Goal: Task Accomplishment & Management: Manage account settings

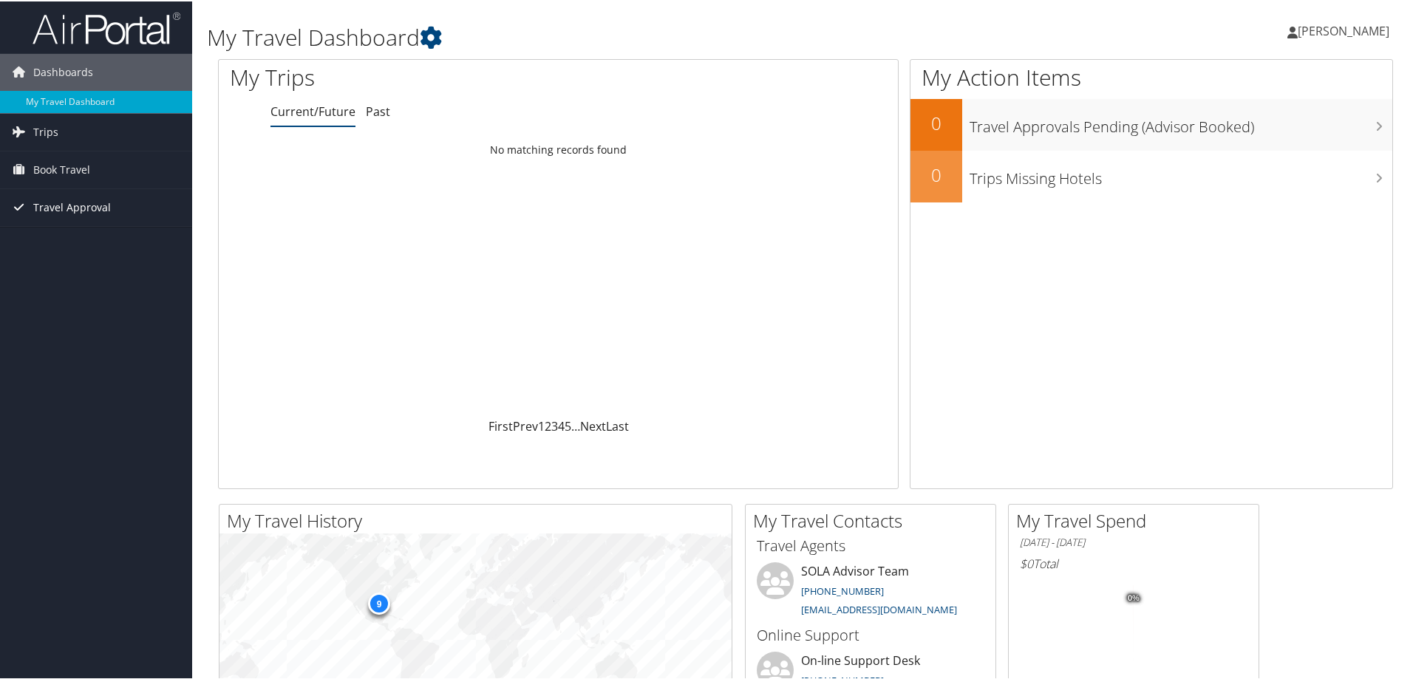
click at [56, 203] on span "Travel Approval" at bounding box center [72, 206] width 78 height 37
click at [79, 305] on link "Approvals (Beta)" at bounding box center [96, 302] width 192 height 22
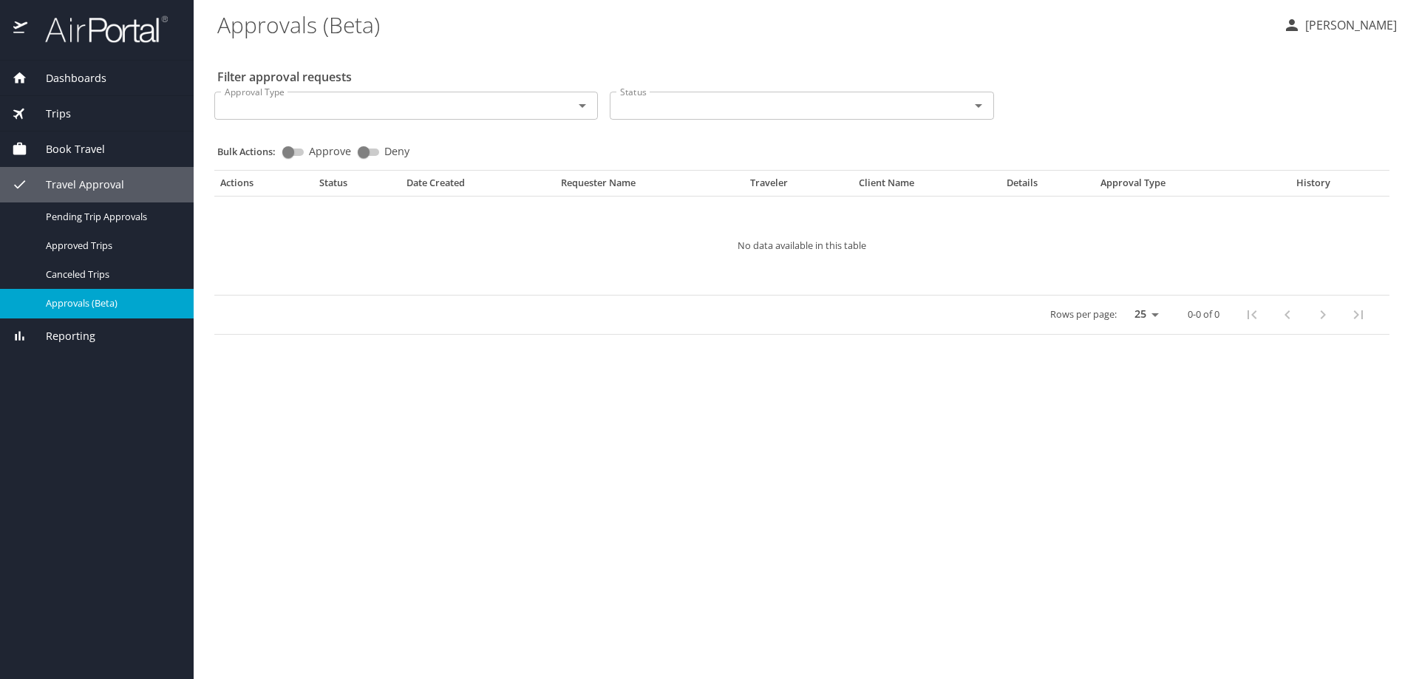
click at [1298, 30] on icon "button" at bounding box center [1292, 25] width 12 height 12
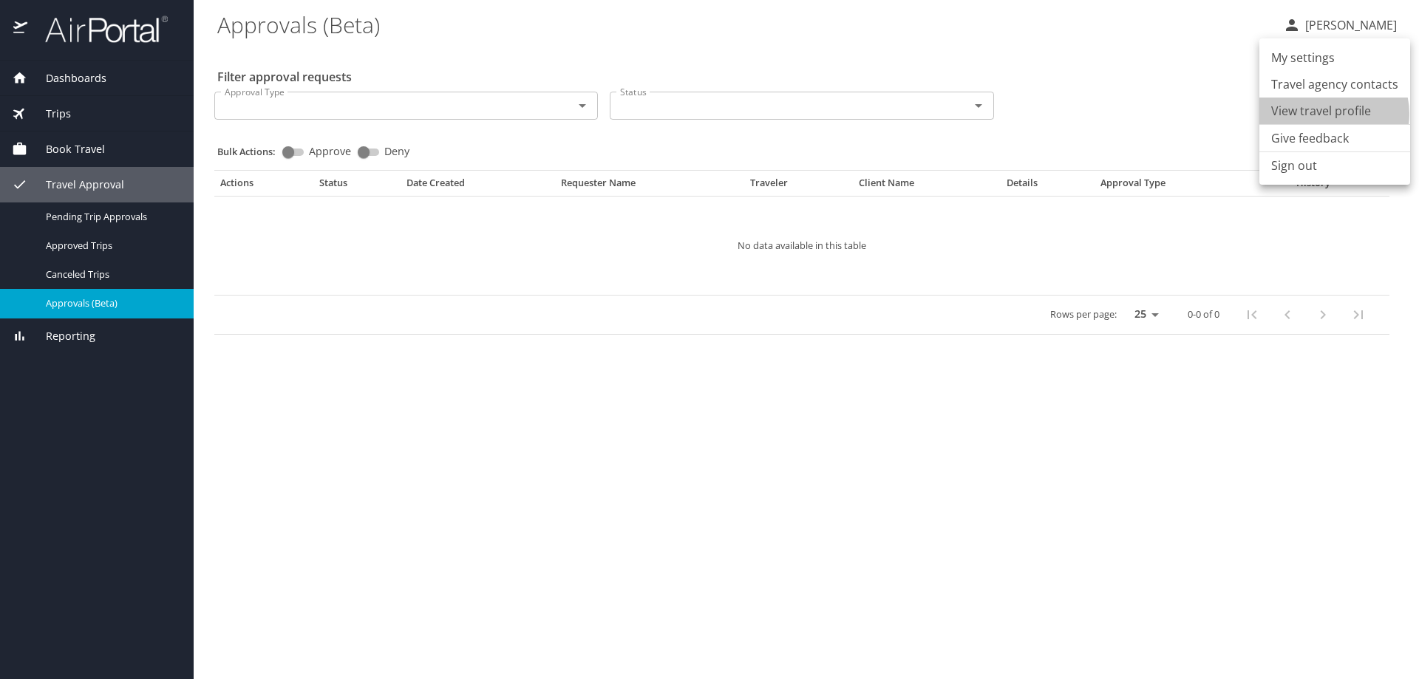
click at [1329, 114] on li "View travel profile" at bounding box center [1334, 111] width 151 height 27
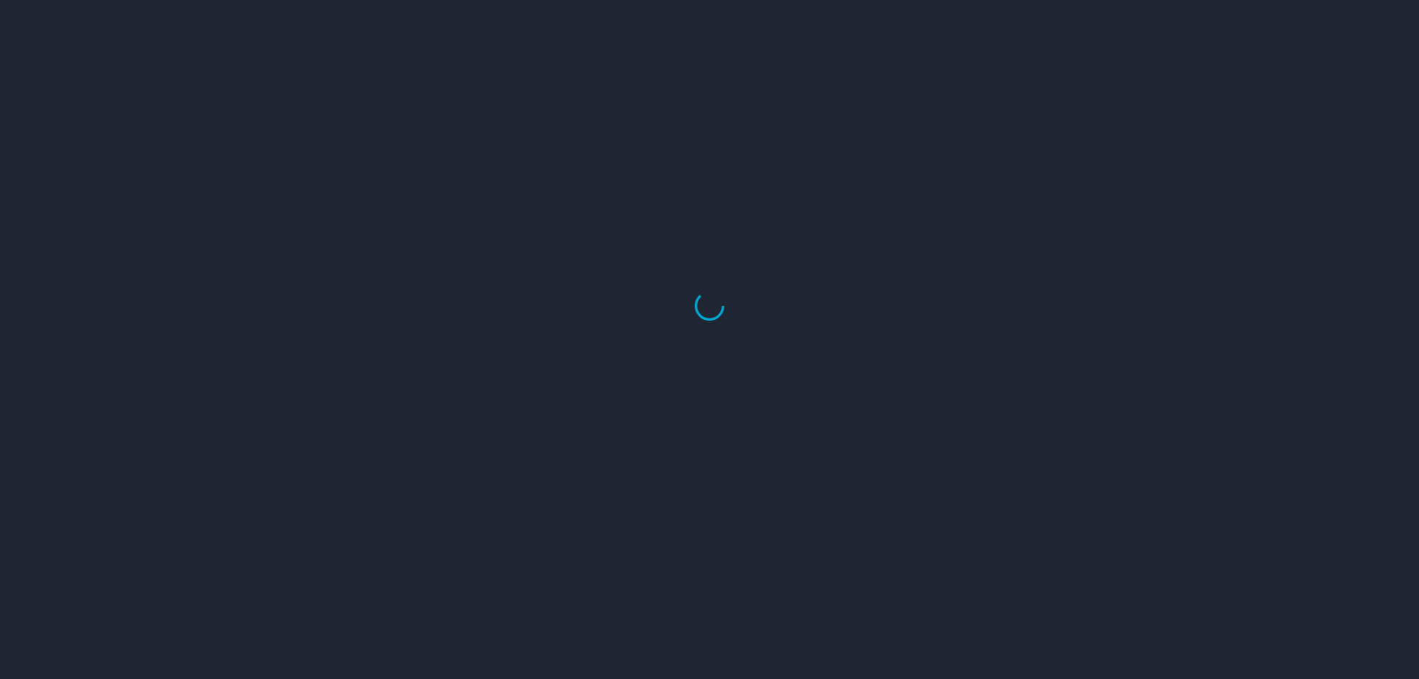
select select "US"
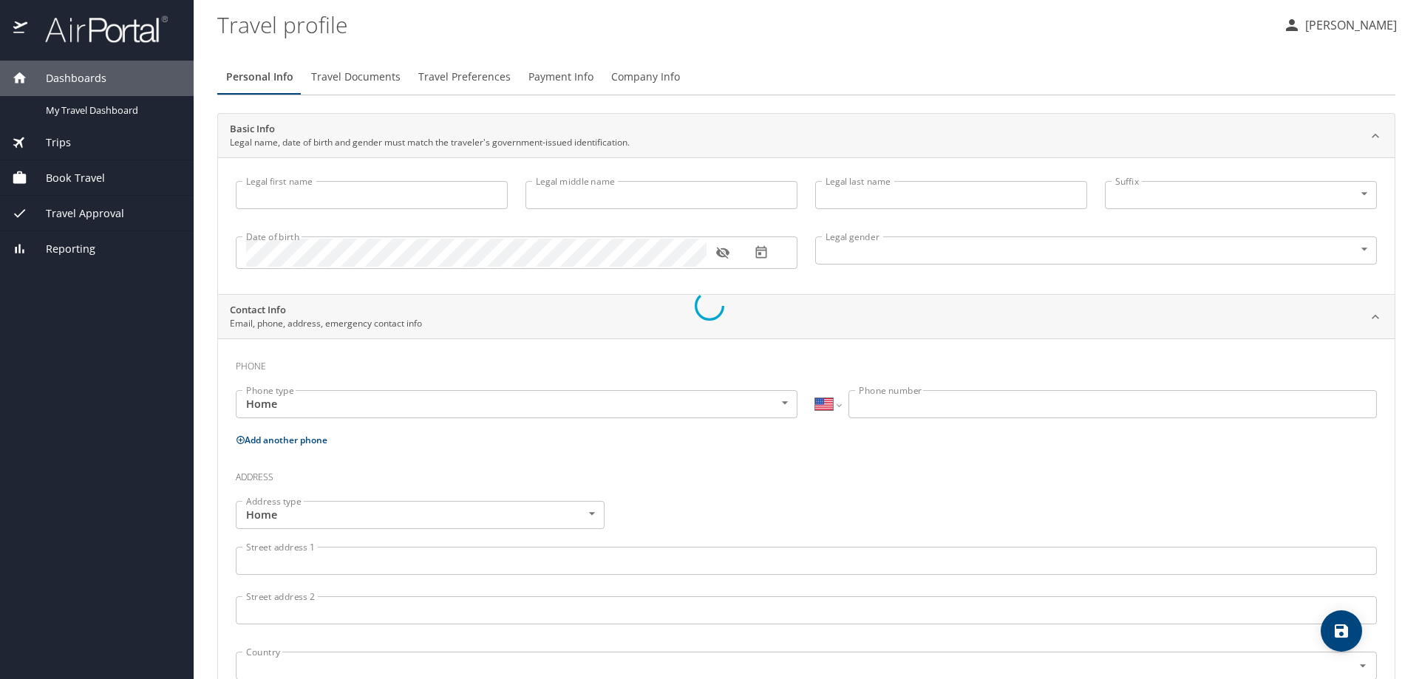
select select "US"
select select "NL"
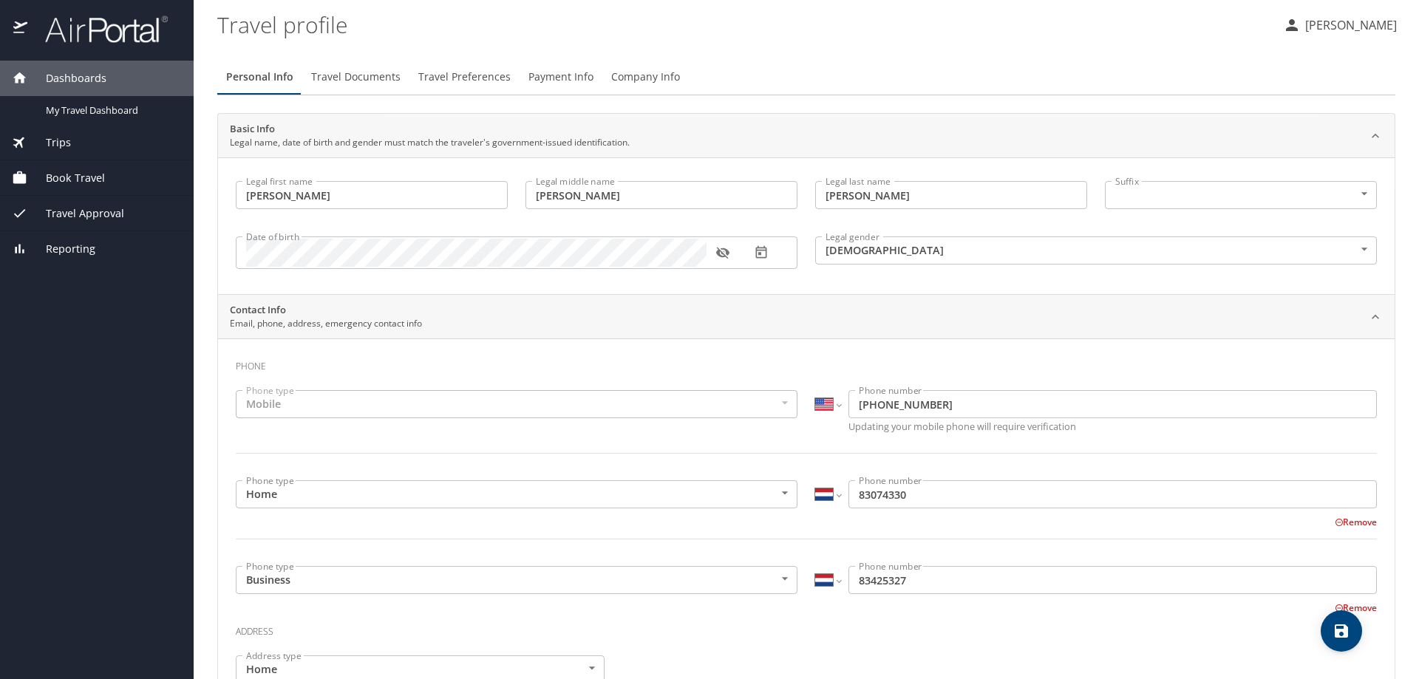
type input "[PERSON_NAME]"
type input "Mitchell"
type input "Female"
click at [647, 77] on span "Company Info" at bounding box center [645, 77] width 69 height 18
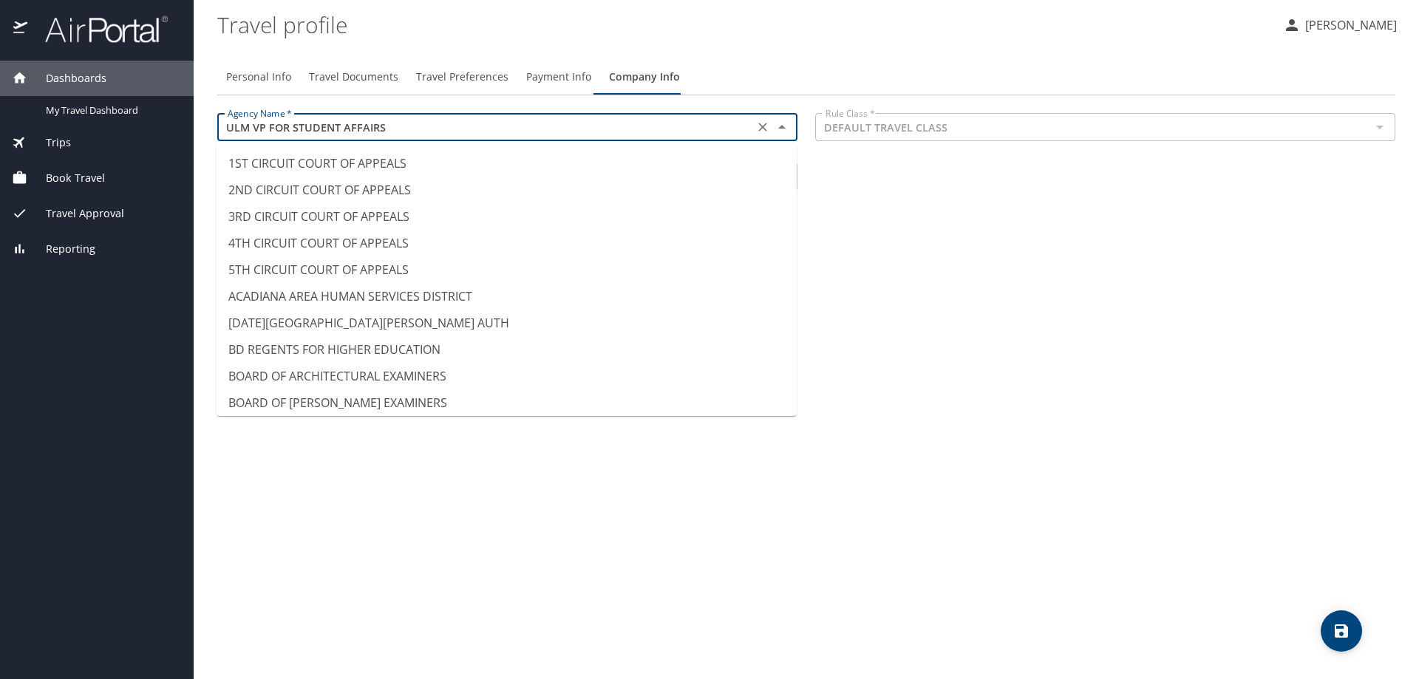
click at [738, 125] on input "ULM VP FOR STUDENT AFFAIRS" at bounding box center [486, 127] width 528 height 19
click at [579, 123] on input "ULM VP FOR STUDENT AFFAIRS" at bounding box center [486, 127] width 528 height 19
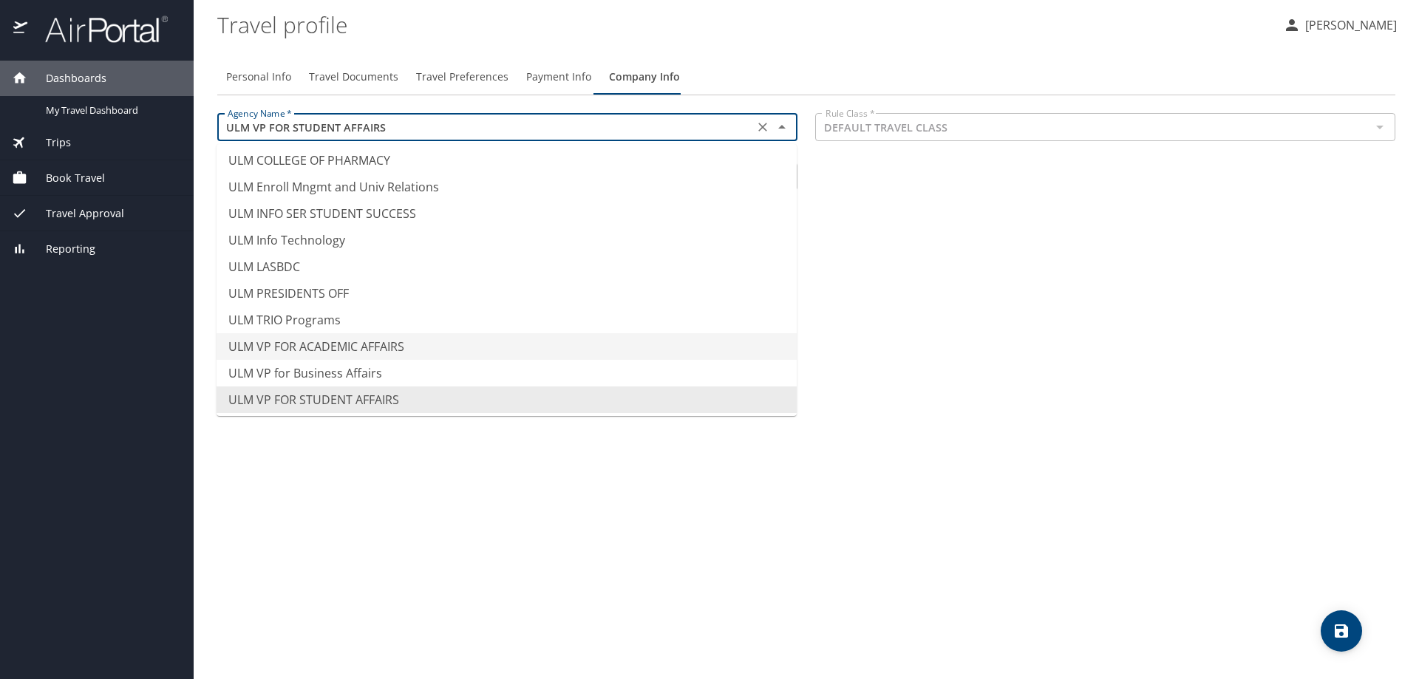
click at [489, 350] on li "ULM VP FOR ACADEMIC AFFAIRS" at bounding box center [507, 346] width 580 height 27
type input "ULM VP FOR ACADEMIC AFFAIRS"
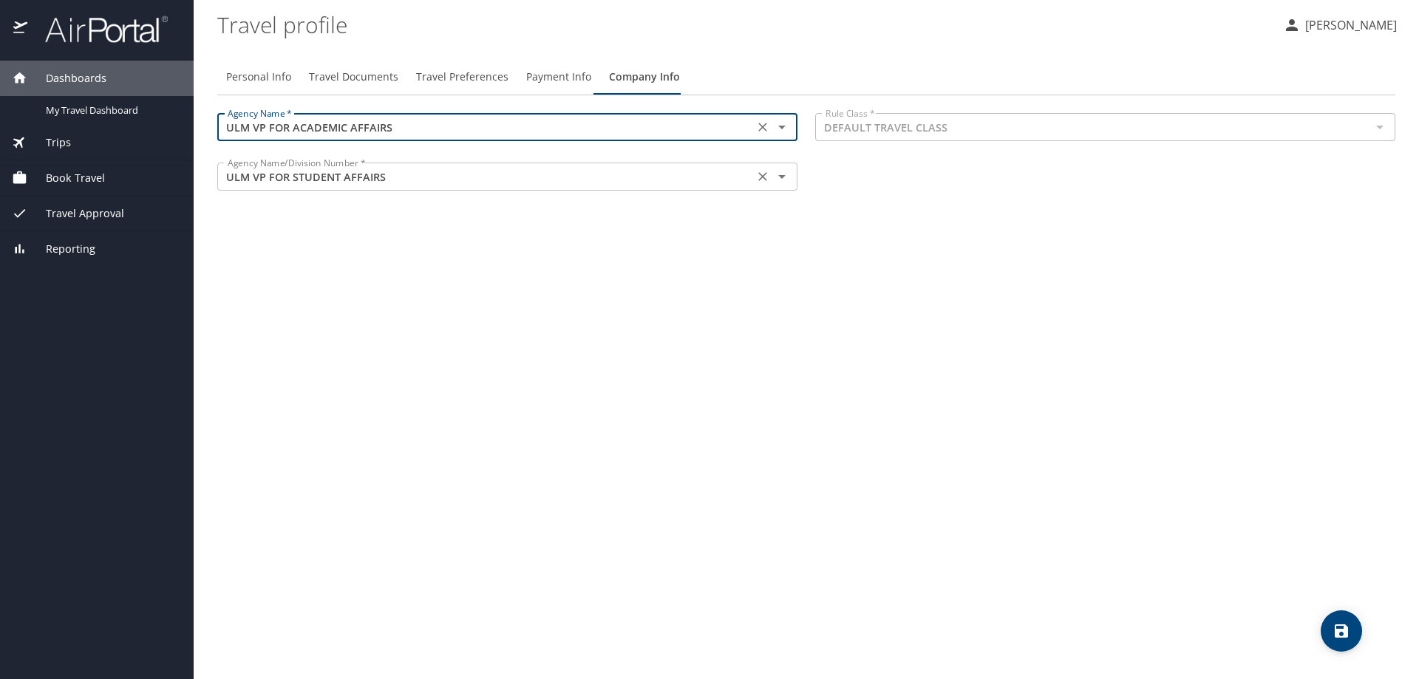
click at [517, 179] on input "ULM VP FOR STUDENT AFFAIRS" at bounding box center [486, 176] width 528 height 19
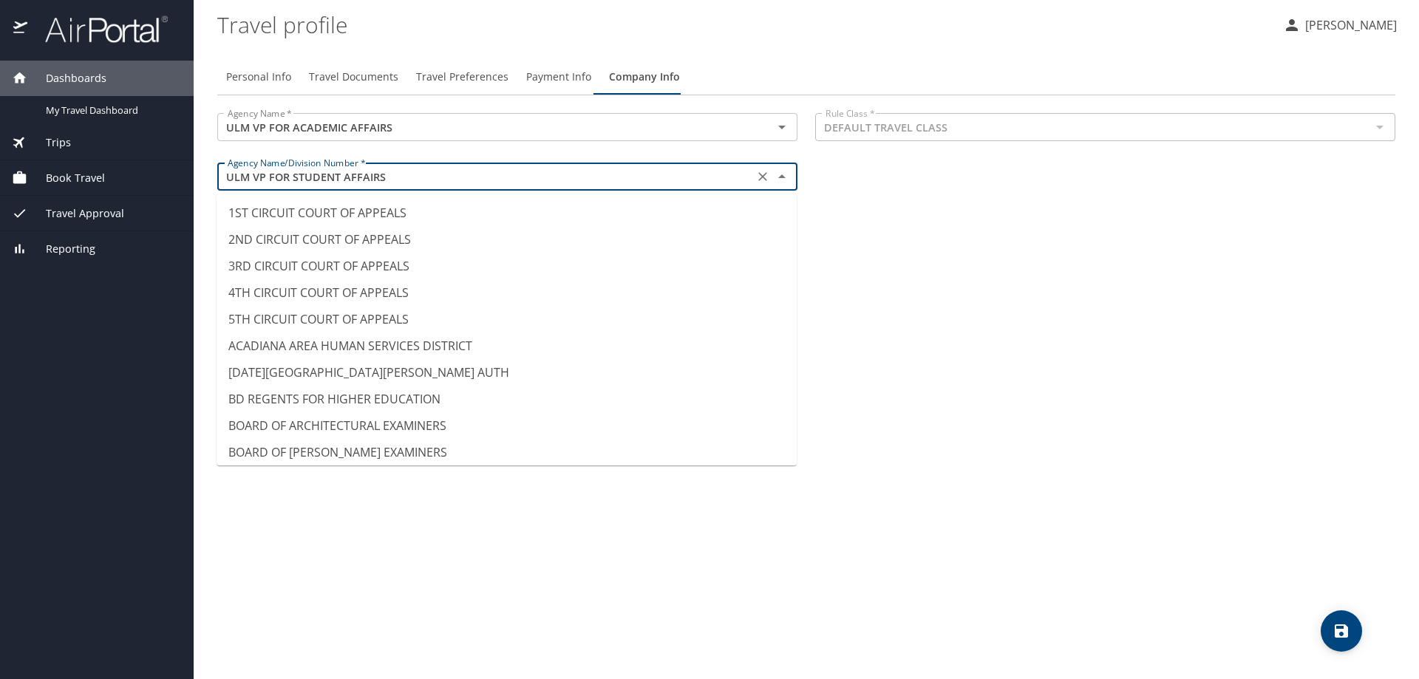
scroll to position [14079, 0]
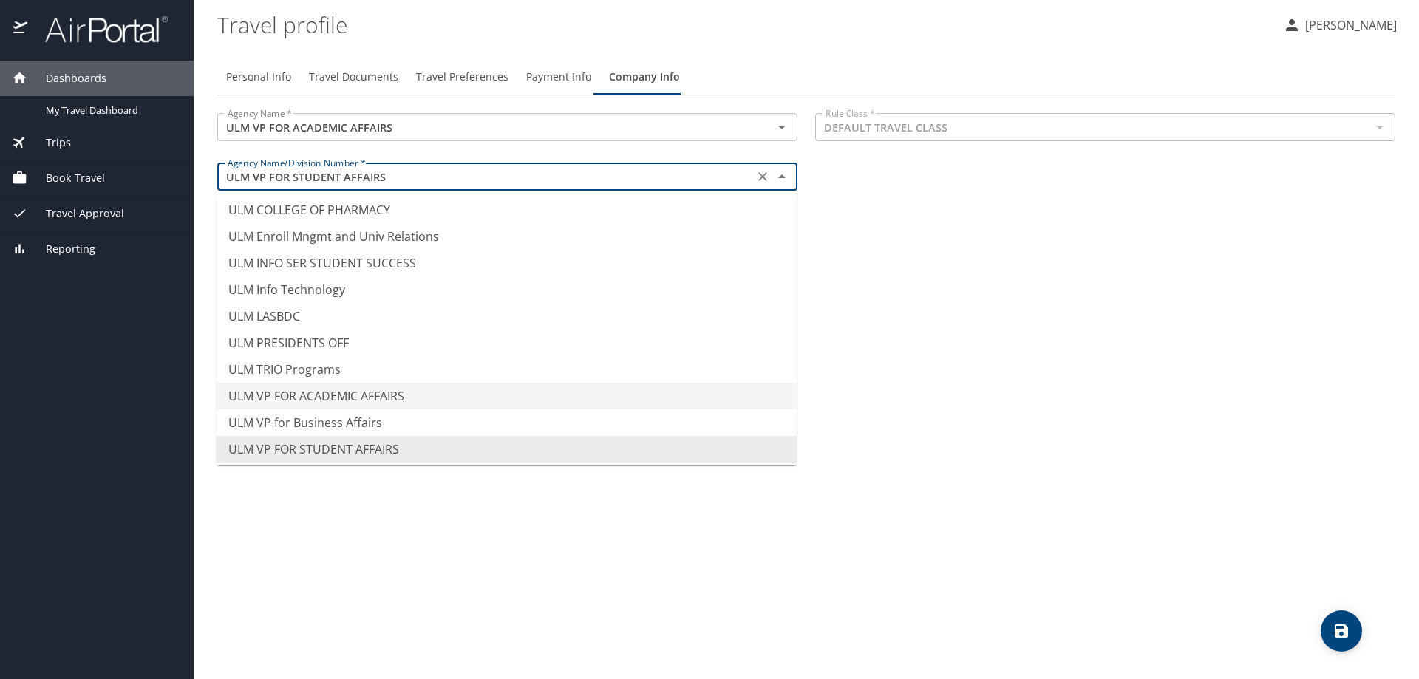
click at [455, 401] on li "ULM VP FOR ACADEMIC AFFAIRS" at bounding box center [507, 396] width 580 height 27
type input "ULM VP FOR ACADEMIC AFFAIRS"
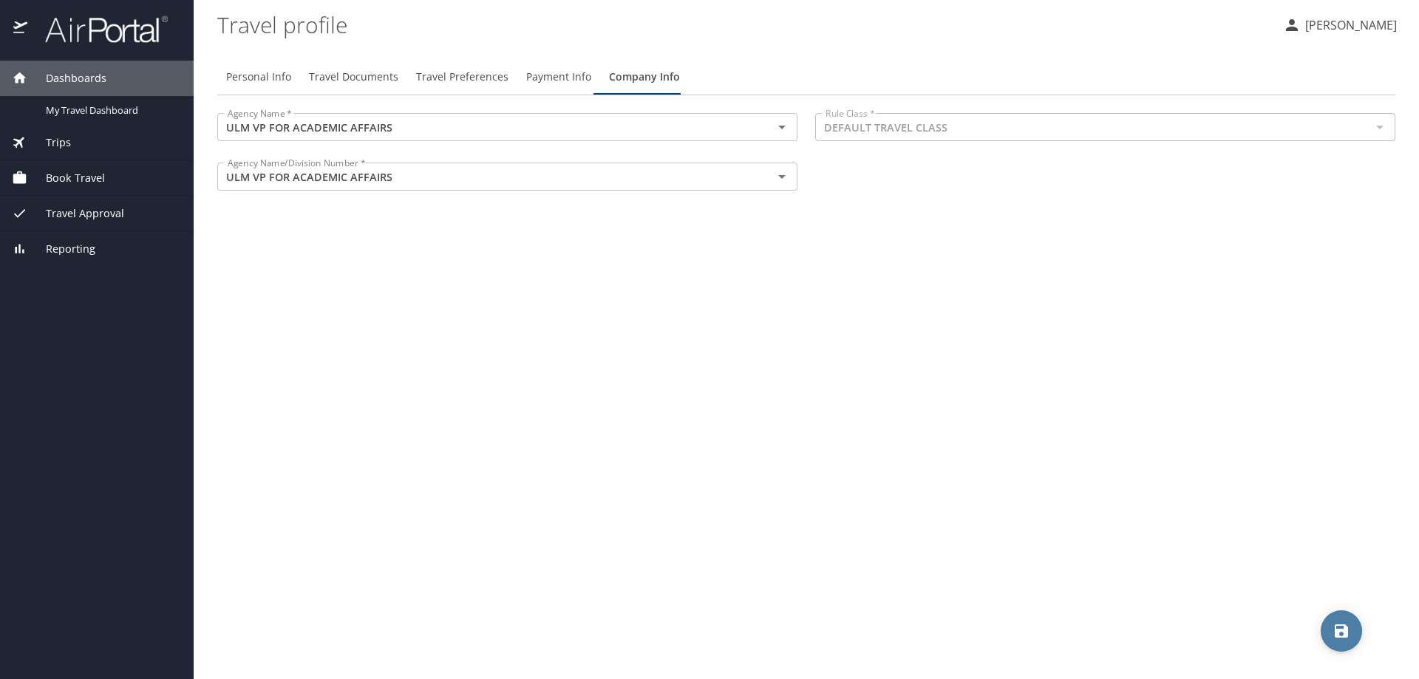
click at [1340, 622] on button "save" at bounding box center [1341, 631] width 41 height 41
click at [243, 78] on span "Personal Info" at bounding box center [258, 77] width 65 height 18
select select "US"
select select "NL"
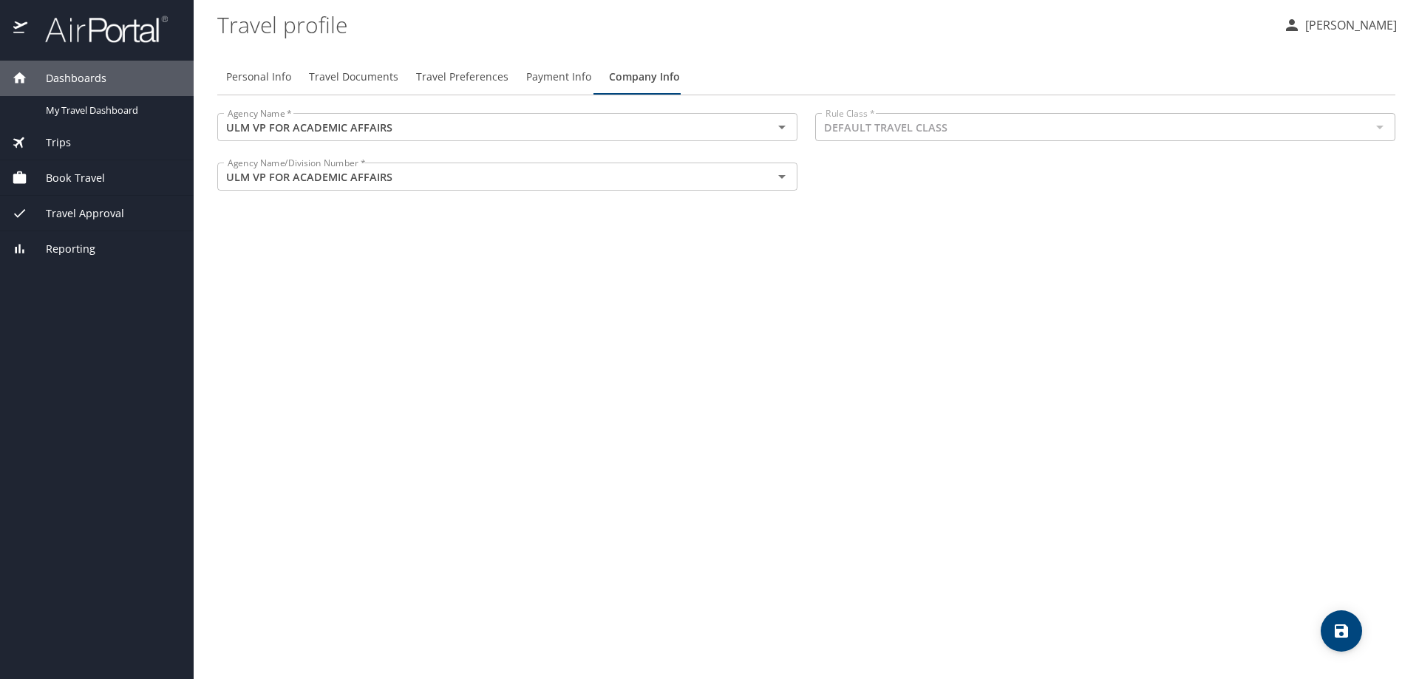
select select "US"
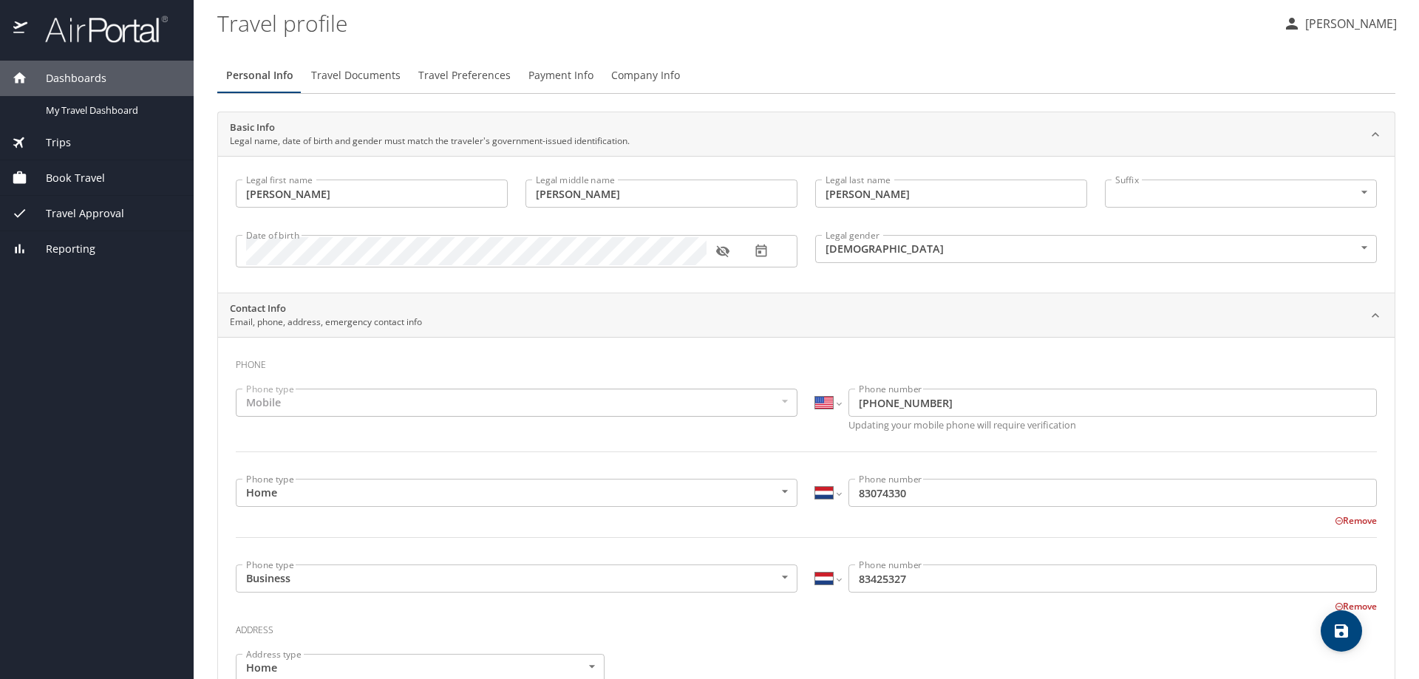
scroll to position [0, 0]
click at [352, 79] on span "Travel Documents" at bounding box center [355, 77] width 89 height 18
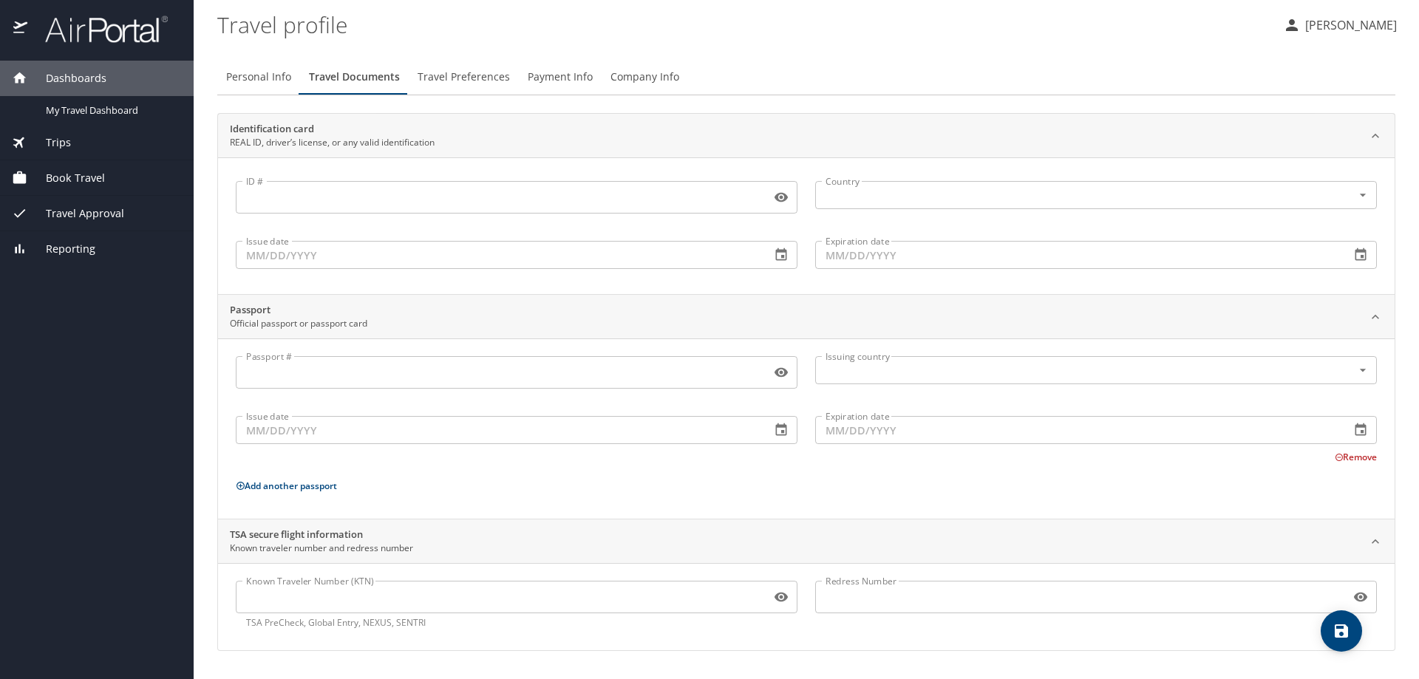
click at [455, 77] on span "Travel Preferences" at bounding box center [464, 77] width 92 height 18
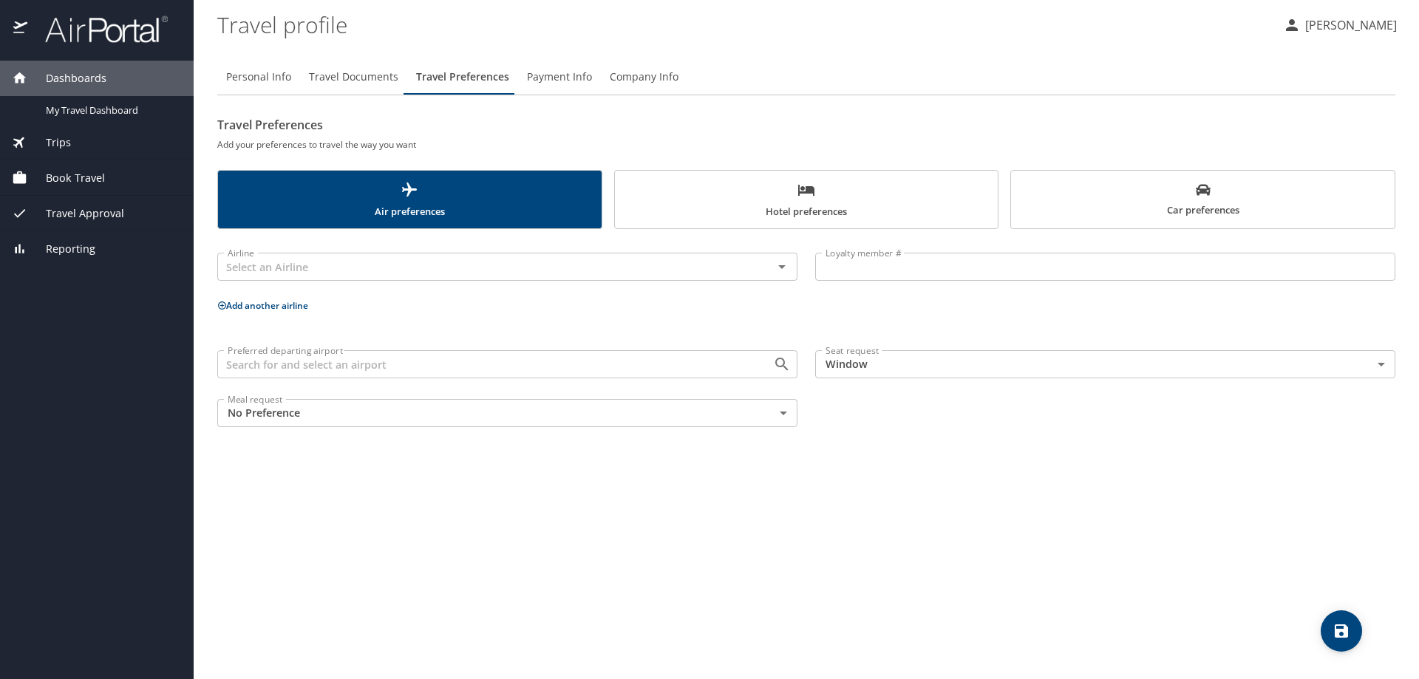
click at [570, 78] on span "Payment Info" at bounding box center [559, 77] width 65 height 18
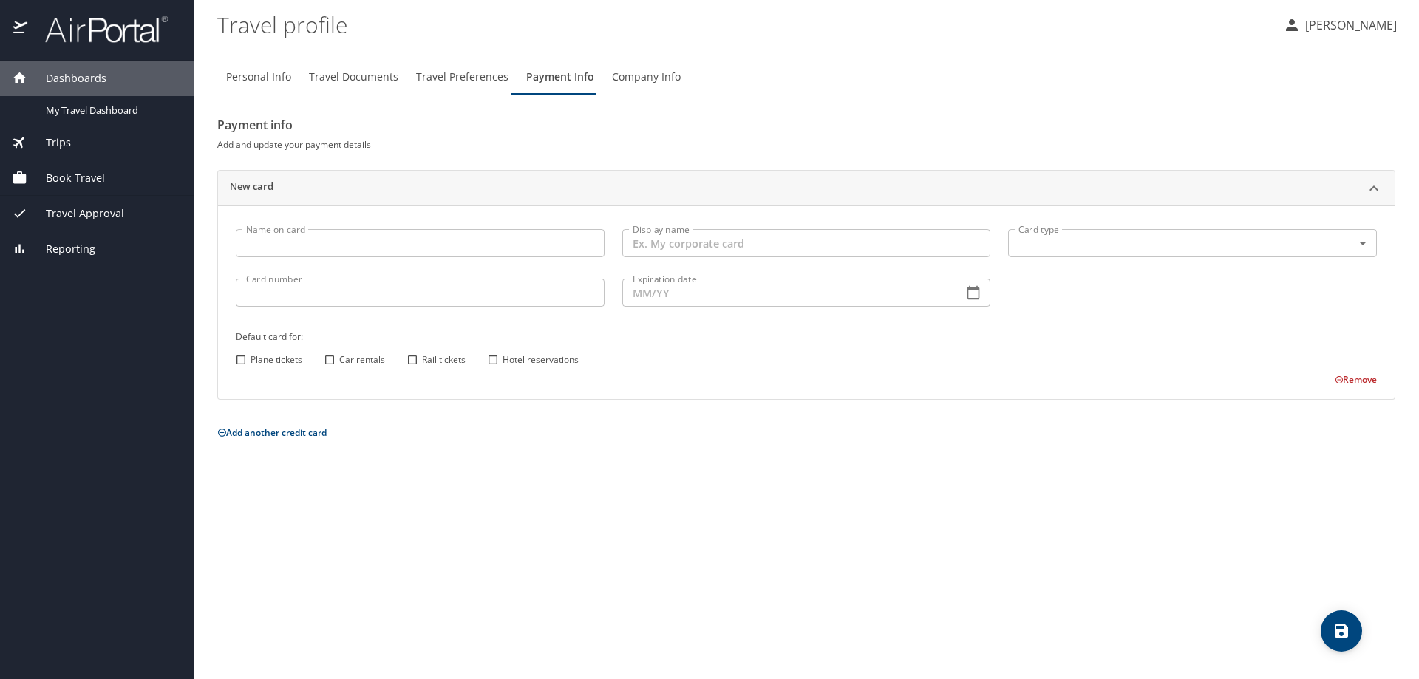
click at [625, 79] on span "Company Info" at bounding box center [646, 77] width 69 height 18
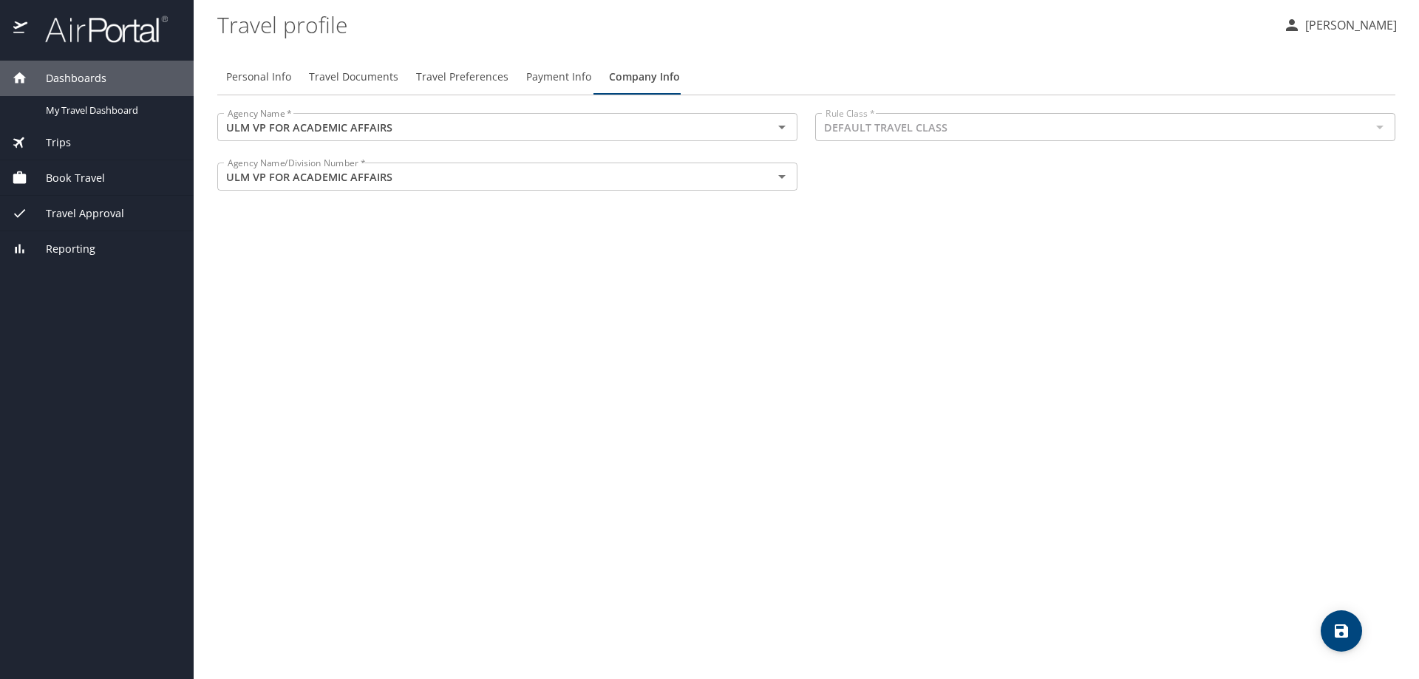
click at [1354, 23] on p "Alicia Mitchell" at bounding box center [1349, 25] width 96 height 18
click at [1309, 159] on li "Sign out" at bounding box center [1334, 165] width 151 height 27
